Goal: Task Accomplishment & Management: Complete application form

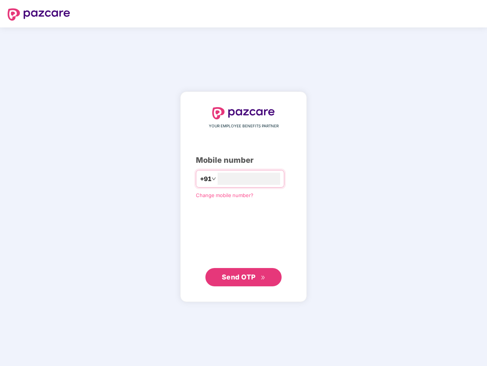
click at [243, 183] on input "number" at bounding box center [248, 178] width 62 height 12
click at [39, 14] on img at bounding box center [39, 14] width 62 height 12
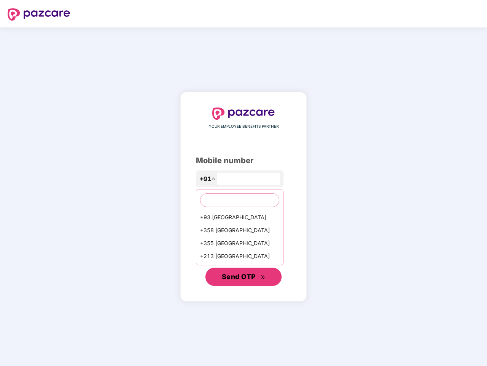
click at [243, 277] on span "Send OTP" at bounding box center [239, 276] width 34 height 8
